Goal: Information Seeking & Learning: Learn about a topic

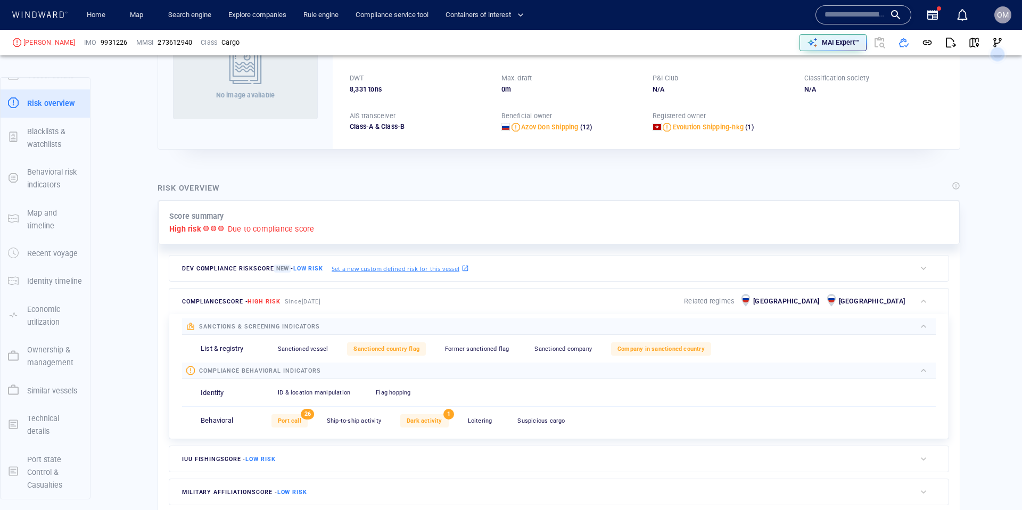
scroll to position [108, 0]
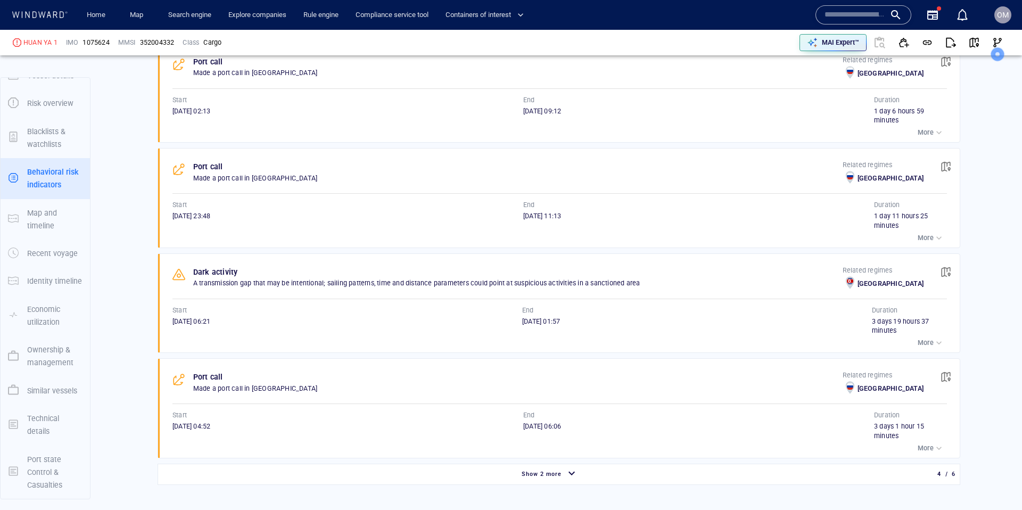
scroll to position [750, 0]
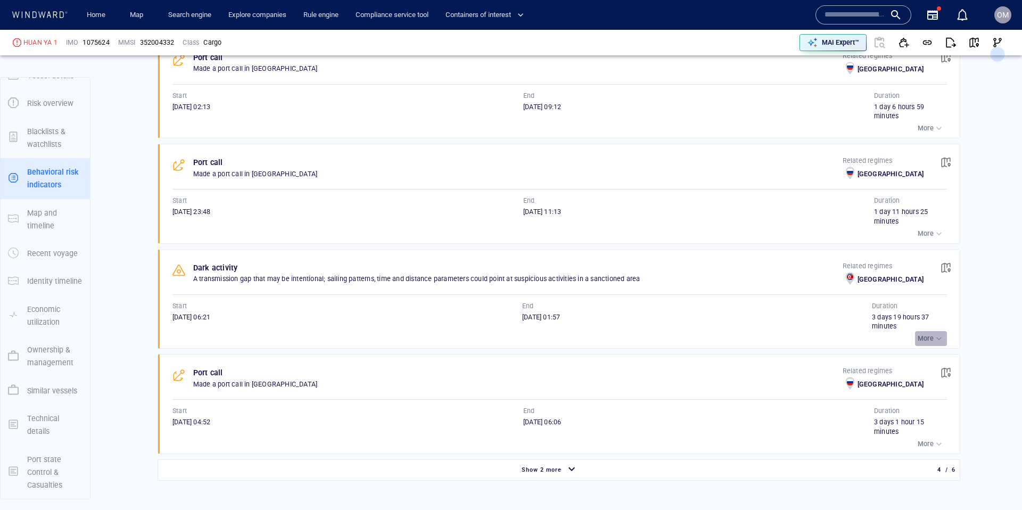
click at [942, 334] on div "button" at bounding box center [939, 338] width 11 height 11
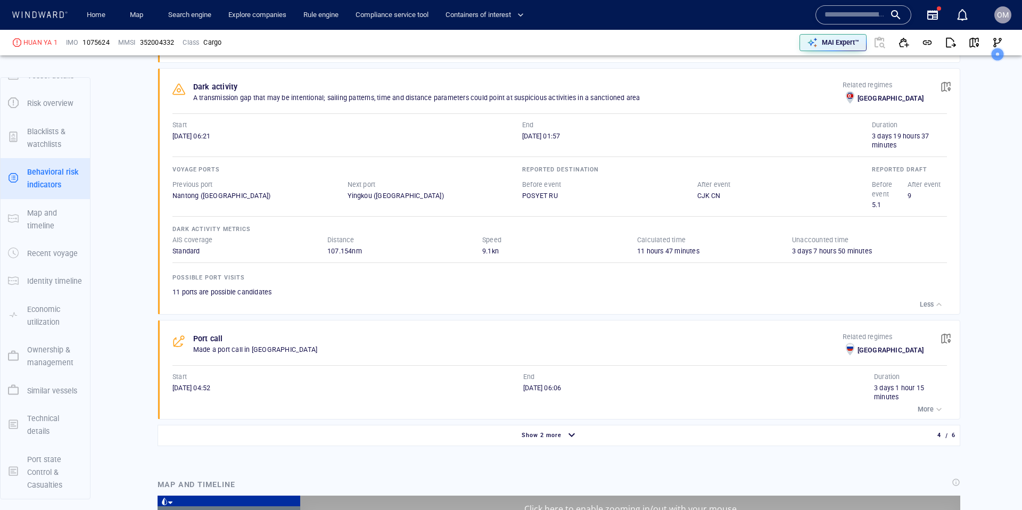
scroll to position [0, 0]
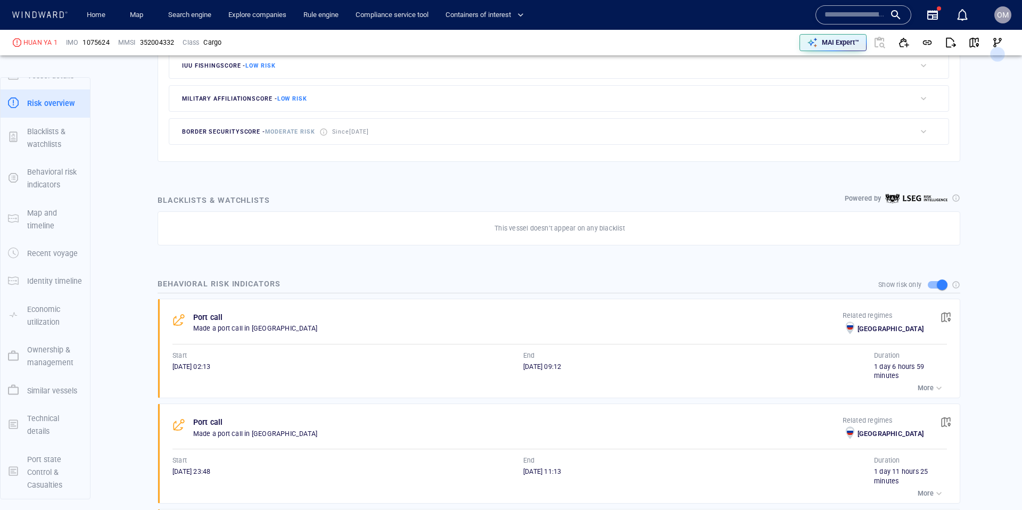
scroll to position [249, 0]
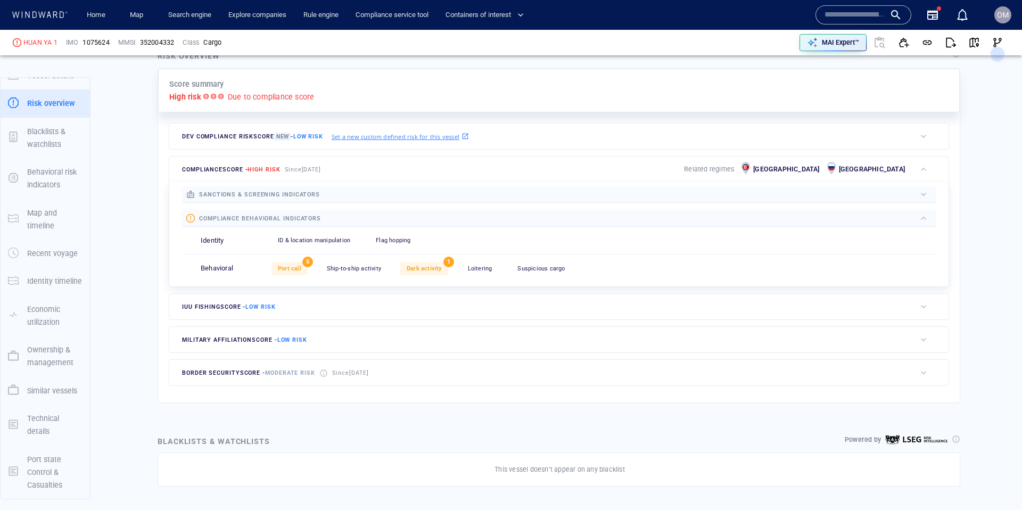
click at [422, 276] on div "Port call 5 Ship-to-ship activity 0 Dark activity 1 Loitering 0 Suspicious carg…" at bounding box center [604, 269] width 665 height 26
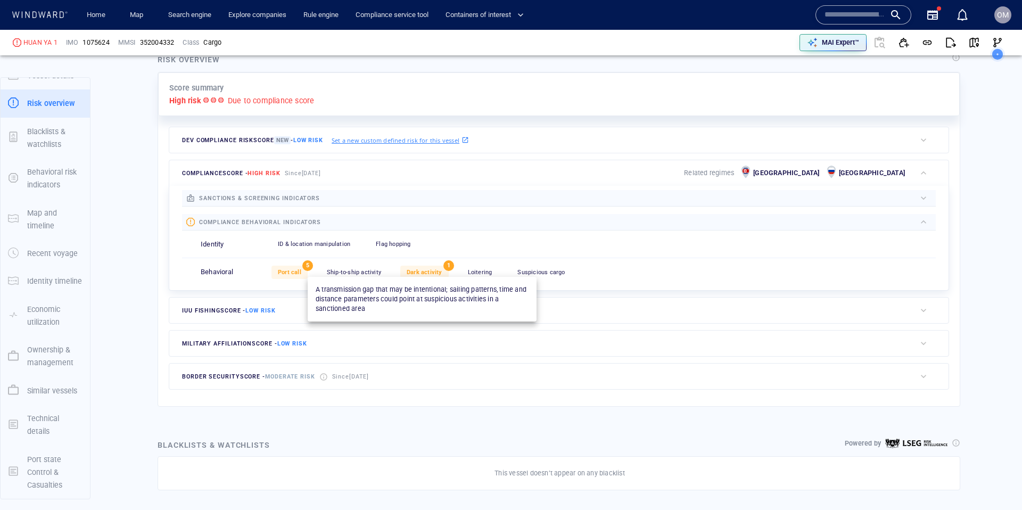
click at [425, 273] on span "Dark activity" at bounding box center [425, 272] width 36 height 7
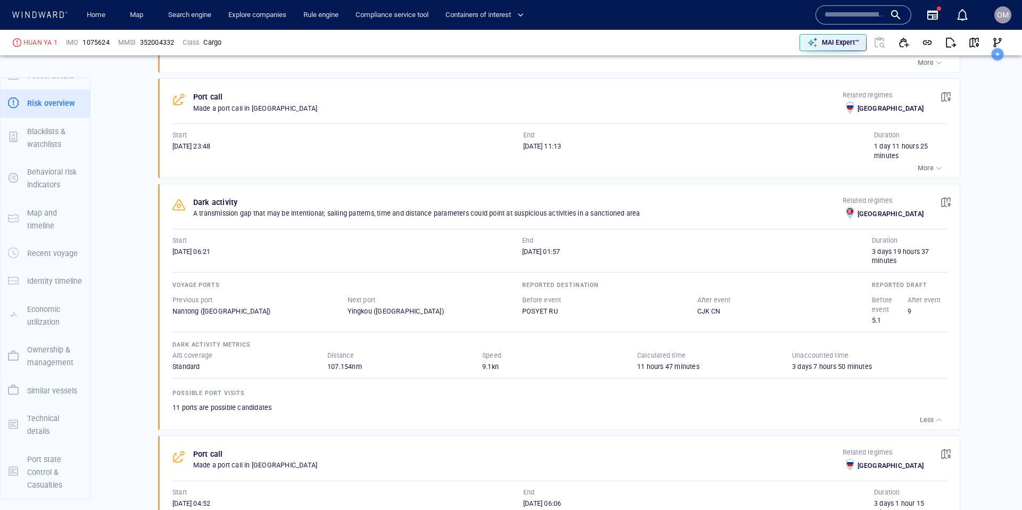
scroll to position [110, 0]
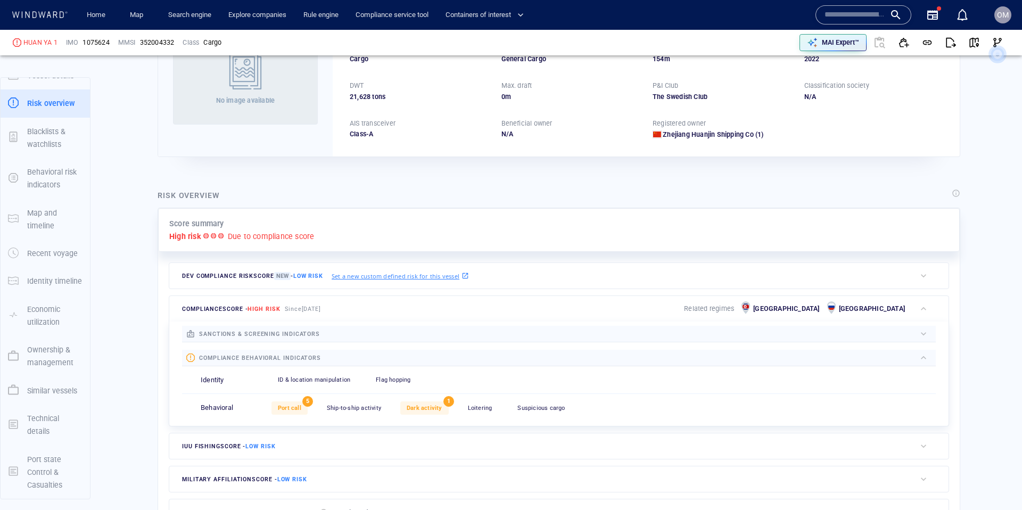
click at [589, 289] on div "Dev Compliance risk score New - Low risk Set a new custom defined risk for this…" at bounding box center [542, 276] width 747 height 26
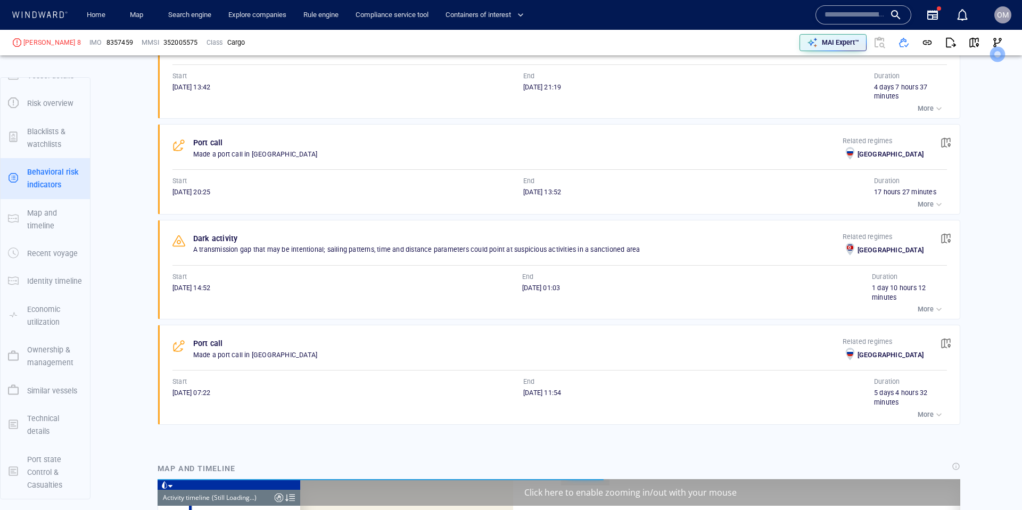
scroll to position [3902, 0]
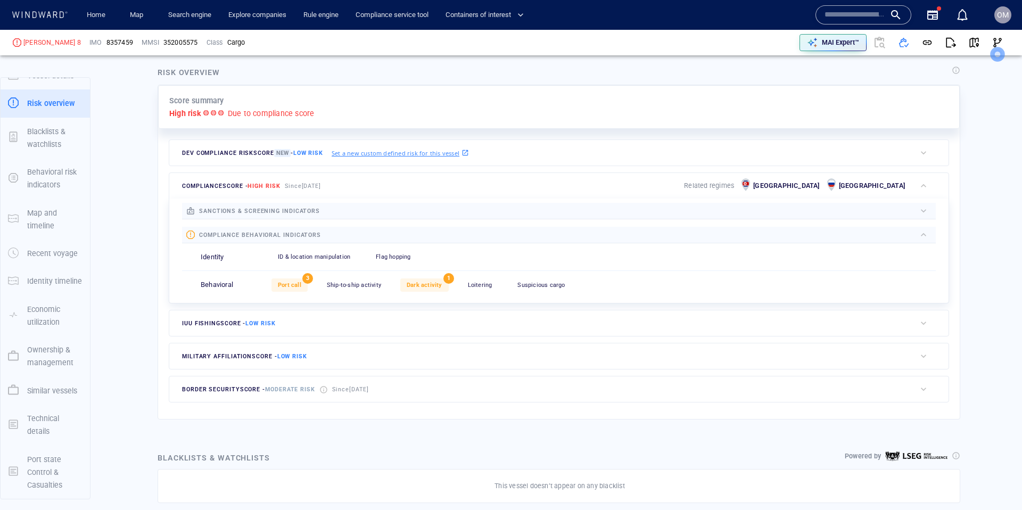
scroll to position [224, 0]
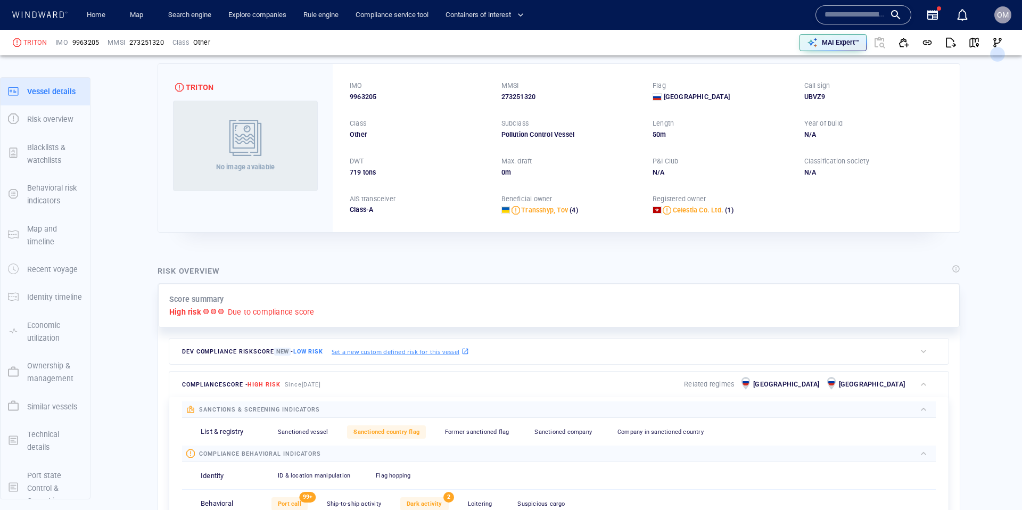
scroll to position [34, 0]
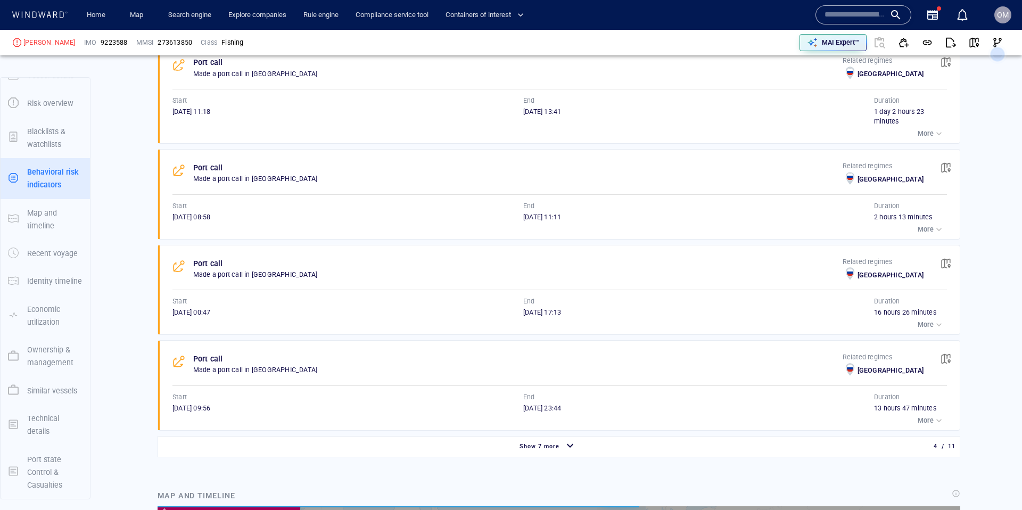
scroll to position [842, 0]
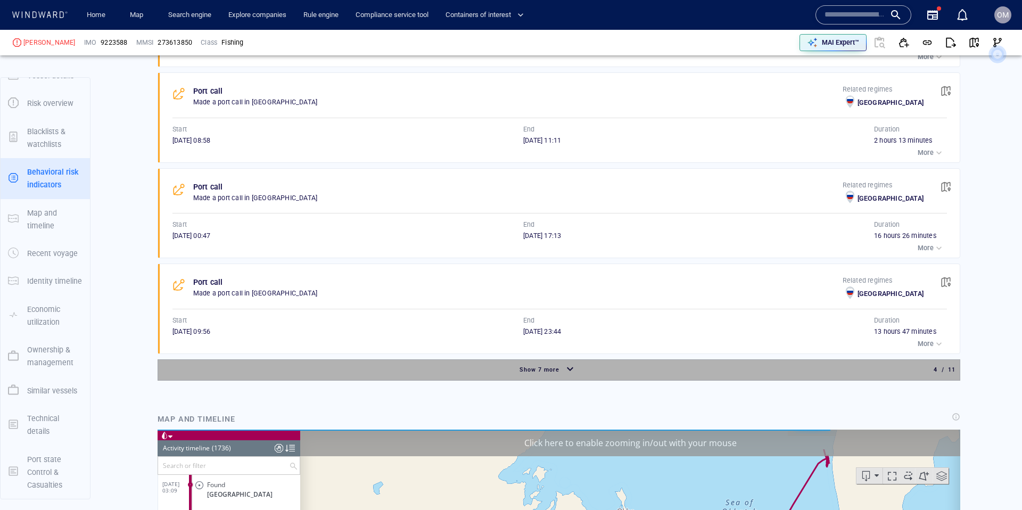
click at [553, 372] on span "Show 7 more" at bounding box center [540, 369] width 40 height 7
